Goal: Information Seeking & Learning: Find specific fact

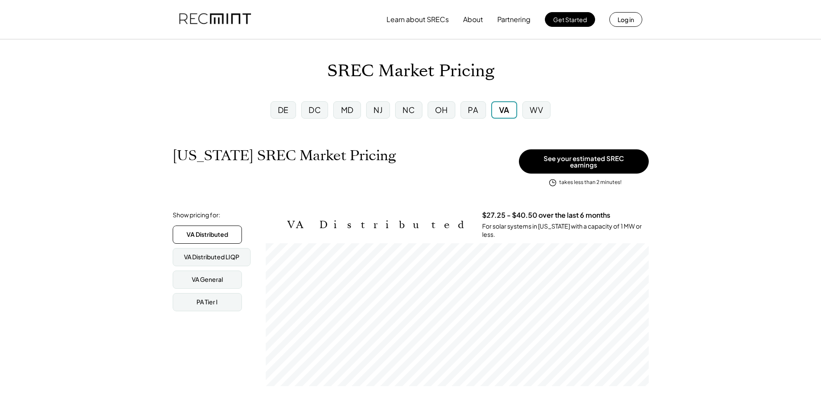
scroll to position [143, 383]
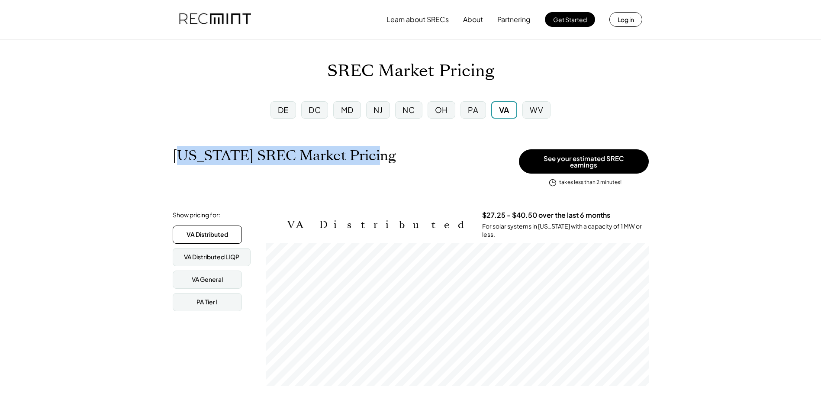
drag, startPoint x: 354, startPoint y: 156, endPoint x: 184, endPoint y: 141, distance: 171.1
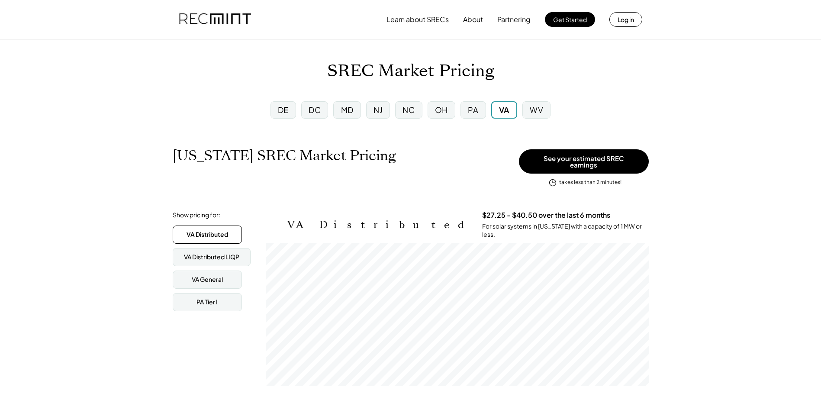
drag, startPoint x: 184, startPoint y: 141, endPoint x: 170, endPoint y: 154, distance: 19.6
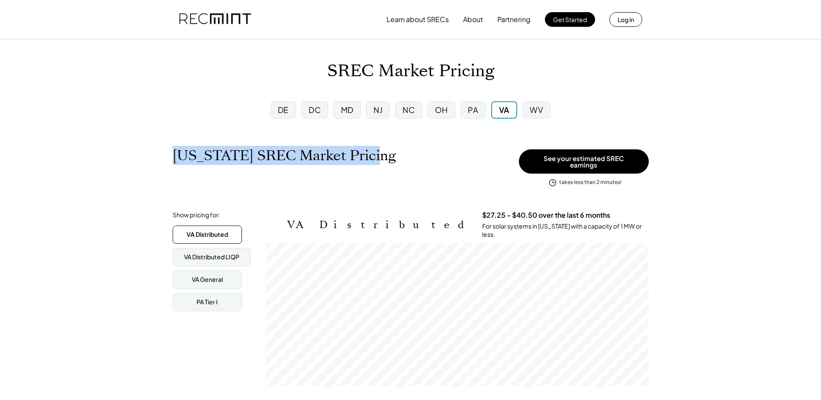
drag, startPoint x: 170, startPoint y: 152, endPoint x: 369, endPoint y: 170, distance: 199.8
drag, startPoint x: 369, startPoint y: 170, endPoint x: 388, endPoint y: 182, distance: 22.9
click at [388, 182] on div "[US_STATE] SREC Market Pricing View other state pricing See your estimated SREC…" at bounding box center [411, 168] width 476 height 42
drag, startPoint x: 170, startPoint y: 154, endPoint x: 362, endPoint y: 167, distance: 192.4
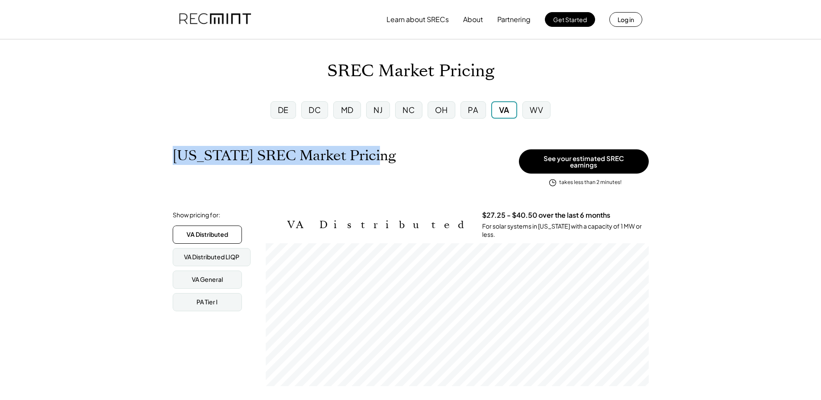
drag, startPoint x: 362, startPoint y: 167, endPoint x: 368, endPoint y: 181, distance: 15.3
click at [368, 181] on div "[US_STATE] SREC Market Pricing View other state pricing" at bounding box center [344, 164] width 342 height 35
drag, startPoint x: 170, startPoint y: 154, endPoint x: 363, endPoint y: 166, distance: 192.8
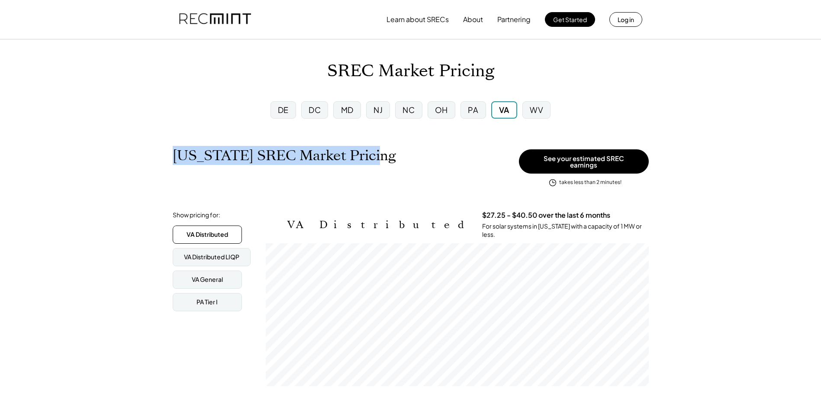
drag, startPoint x: 363, startPoint y: 166, endPoint x: 358, endPoint y: 179, distance: 13.8
click at [358, 179] on div "[US_STATE] SREC Market Pricing View other state pricing" at bounding box center [344, 164] width 342 height 35
drag, startPoint x: 172, startPoint y: 156, endPoint x: 366, endPoint y: 167, distance: 194.5
click at [366, 167] on div "[US_STATE] SREC Market Pricing View other state pricing" at bounding box center [344, 164] width 342 height 35
drag, startPoint x: 366, startPoint y: 167, endPoint x: 363, endPoint y: 187, distance: 21.0
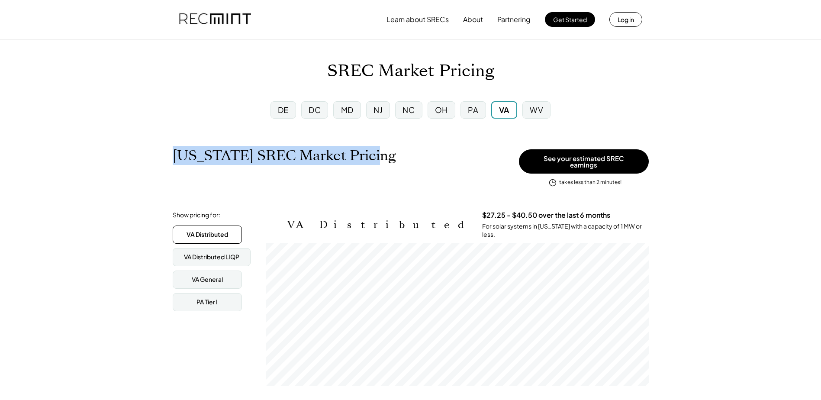
click at [324, 180] on div "[US_STATE] SREC Market Pricing View other state pricing" at bounding box center [344, 164] width 342 height 35
